Goal: Task Accomplishment & Management: Manage account settings

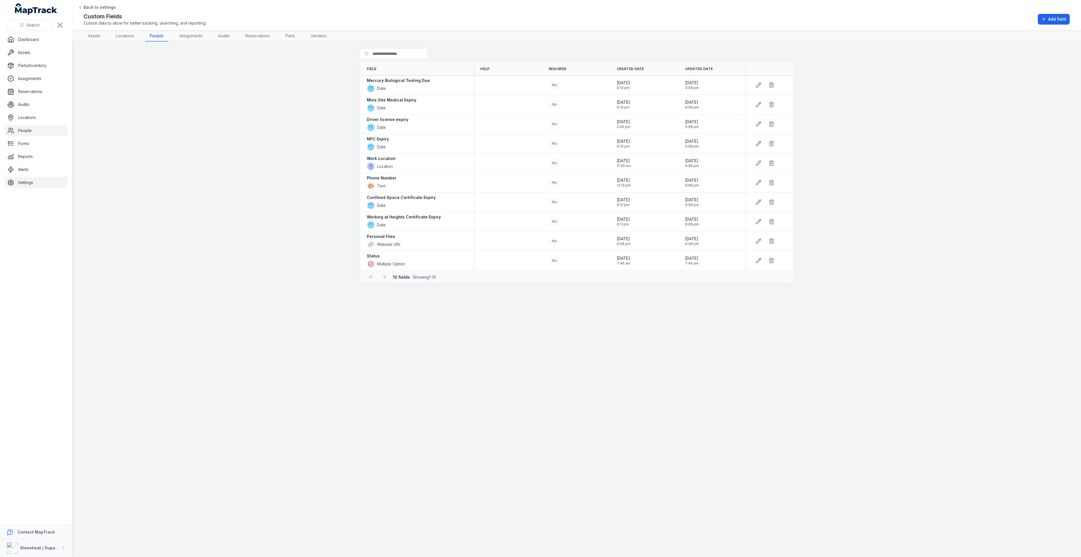
click at [27, 129] on link "People" at bounding box center [36, 130] width 63 height 11
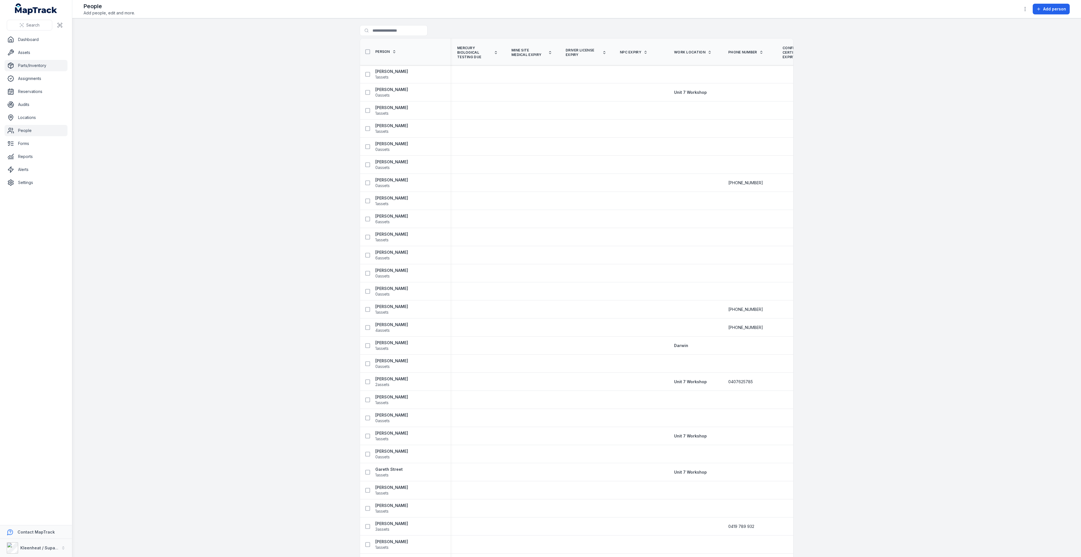
click at [24, 69] on link "Parts/Inventory" at bounding box center [36, 65] width 63 height 11
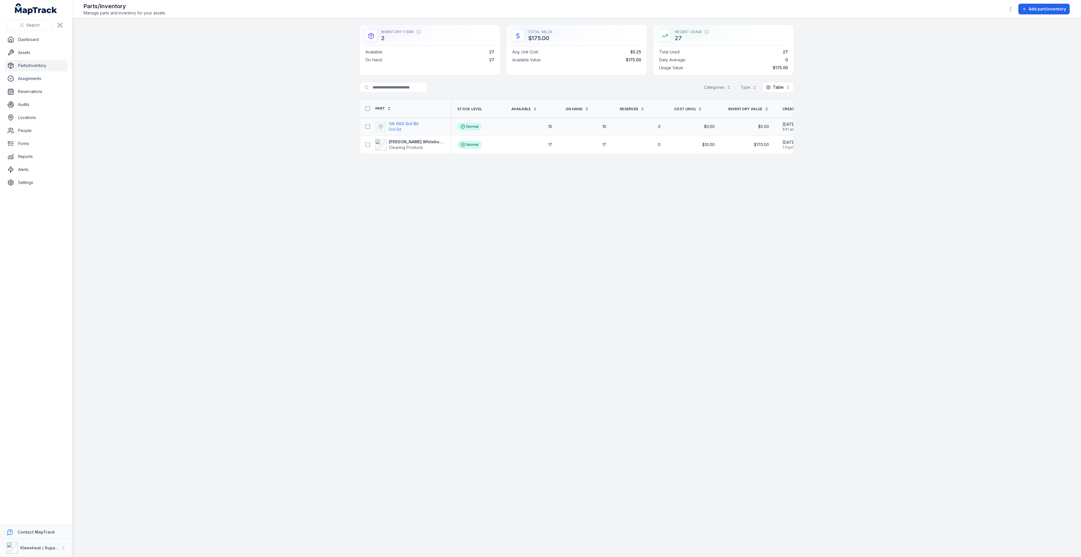
click at [403, 127] on span "Drill Bit" at bounding box center [404, 130] width 30 height 6
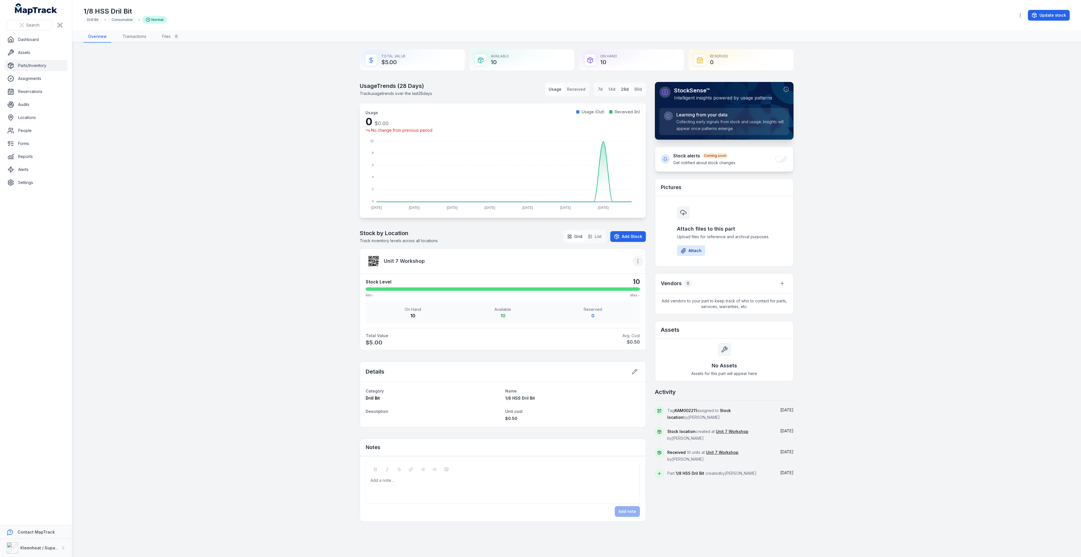
click at [637, 260] on icon "button" at bounding box center [638, 261] width 6 height 6
click at [601, 286] on div "Manage tags" at bounding box center [609, 286] width 63 height 10
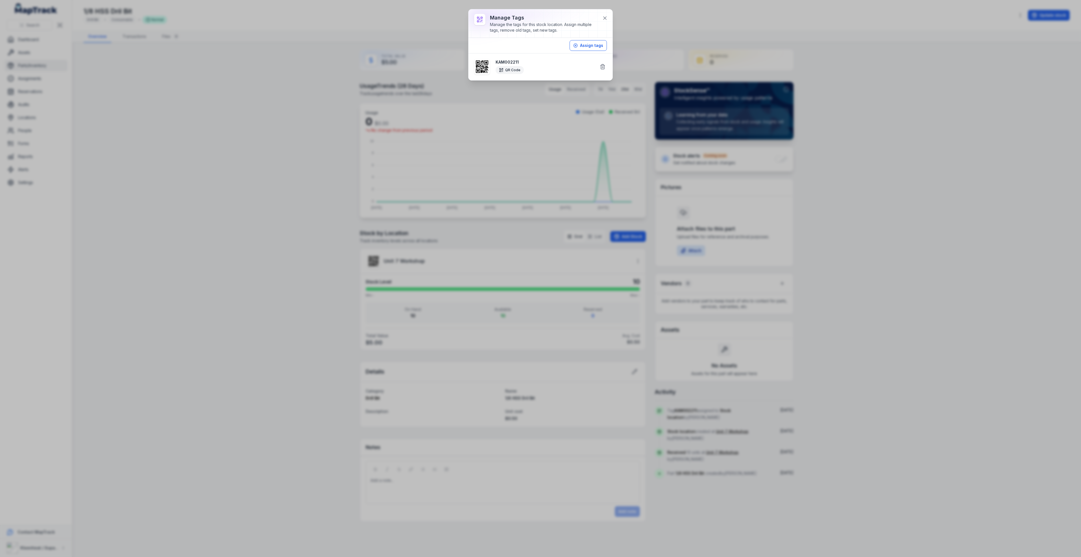
click at [293, 246] on div "Manage tags Manage the tags for this stock location. Assign multiple tags, remo…" at bounding box center [540, 278] width 1081 height 557
click at [604, 15] on button at bounding box center [605, 18] width 11 height 11
